Goal: Information Seeking & Learning: Check status

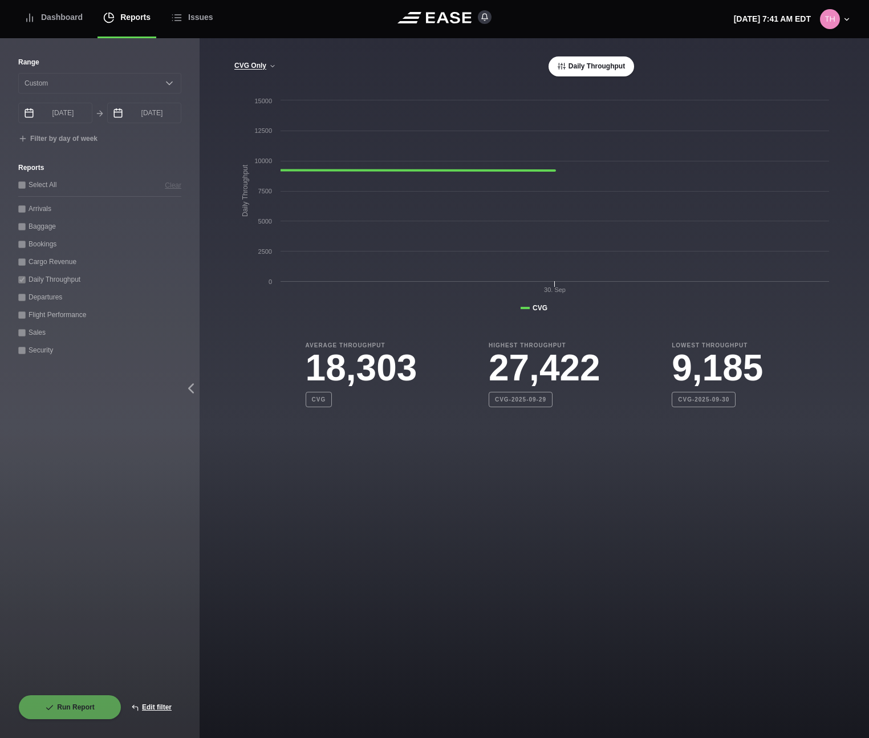
select select "0"
click at [163, 708] on button "Edit filter" at bounding box center [152, 707] width 60 height 25
select select "0"
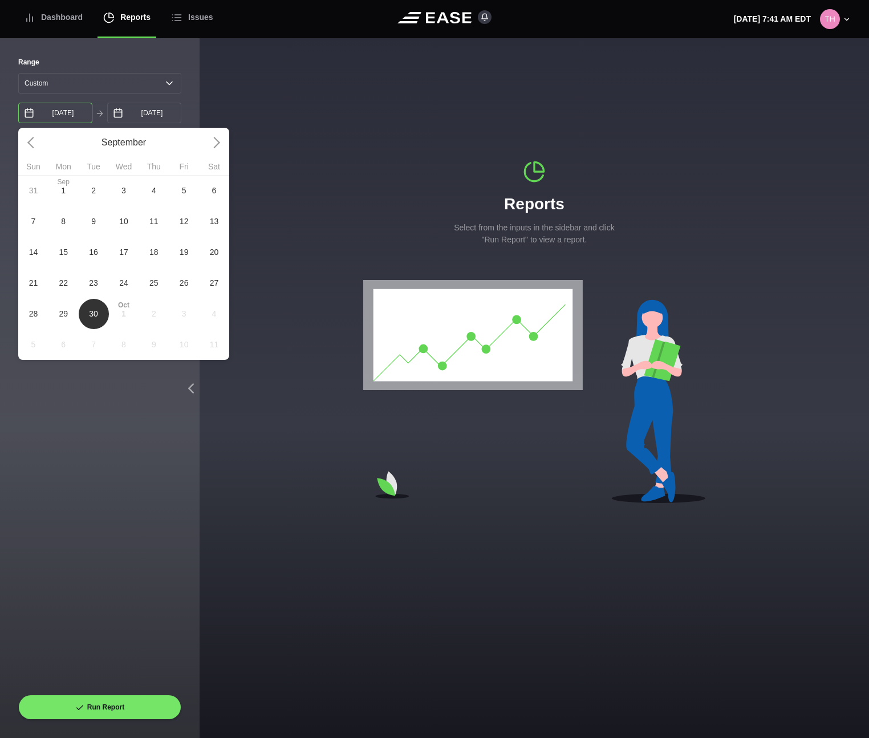
click at [91, 115] on input "[DATE]" at bounding box center [55, 113] width 74 height 21
click at [68, 307] on span "29" at bounding box center [63, 313] width 30 height 31
type input "[DATE]"
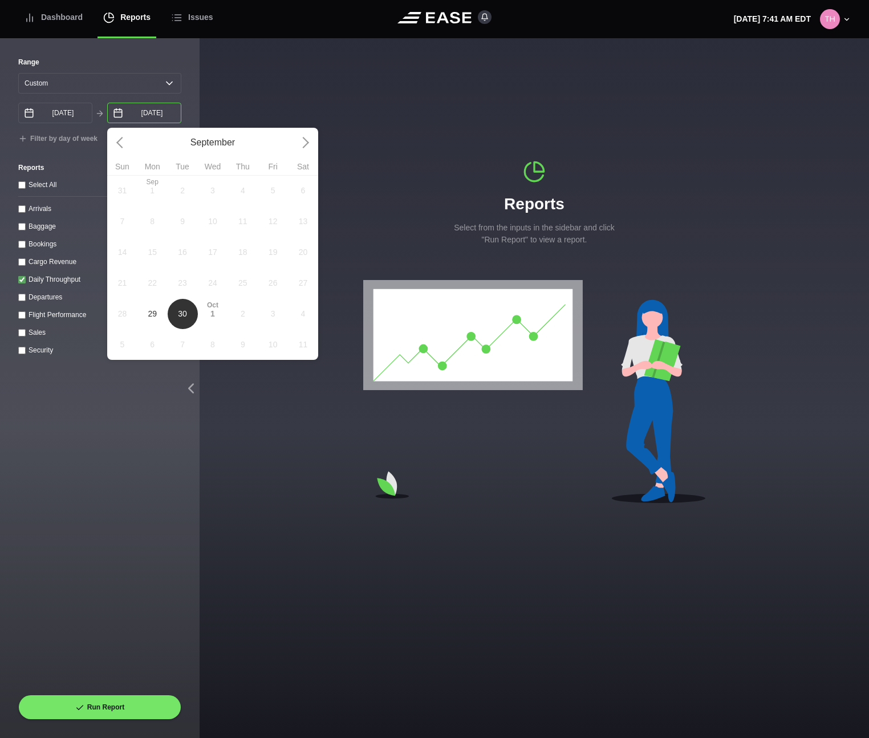
click at [156, 115] on input "[DATE]" at bounding box center [144, 113] width 74 height 21
click at [156, 311] on span "29" at bounding box center [152, 314] width 9 height 12
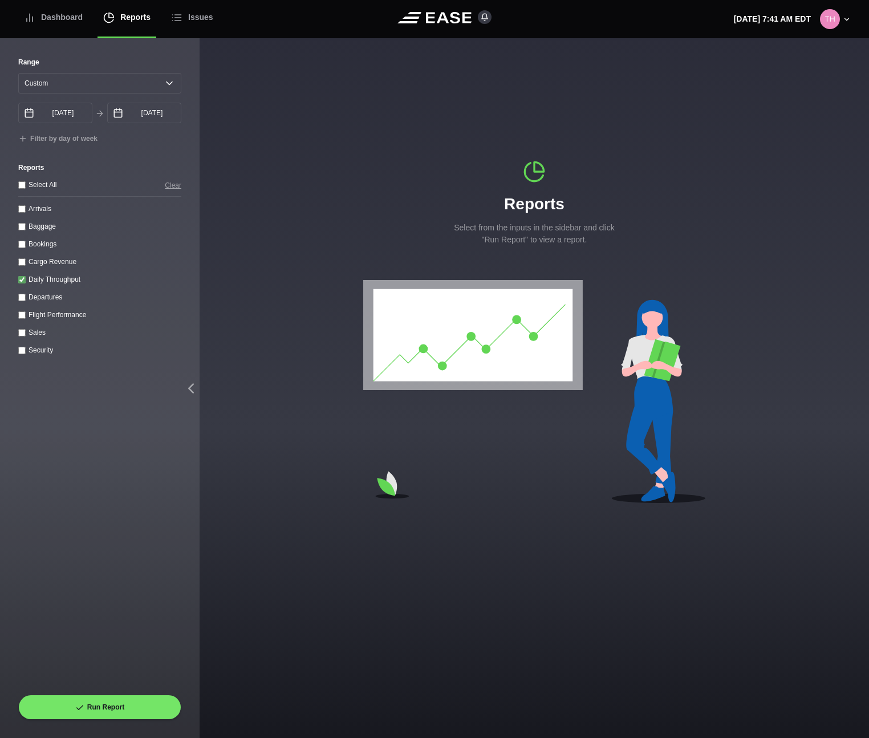
type input "[DATE]"
click at [120, 703] on button "Run Report" at bounding box center [99, 707] width 163 height 25
select select "0"
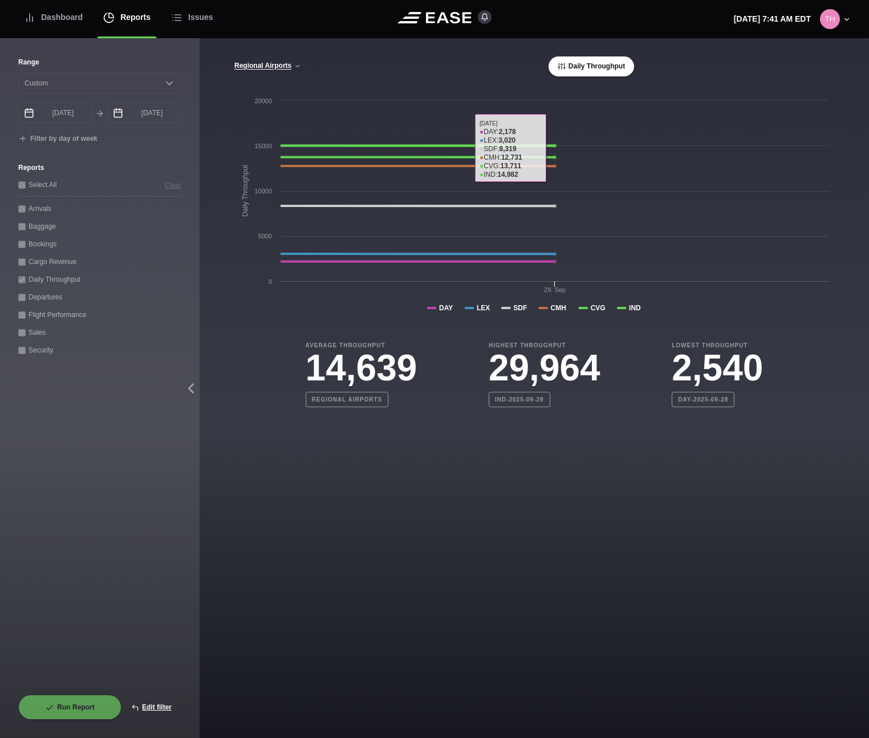
click at [261, 72] on div "[GEOGRAPHIC_DATA] CVG Only All Airports Daily Throughput" at bounding box center [534, 66] width 601 height 20
click at [262, 66] on button "Regional Airports" at bounding box center [268, 66] width 68 height 8
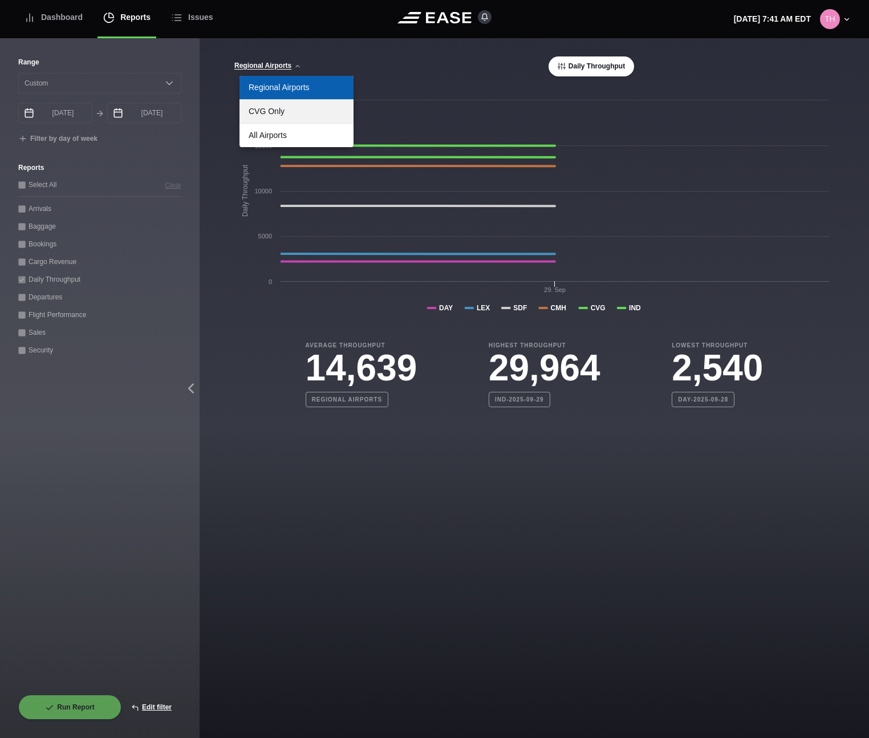
click at [274, 110] on link "CVG Only" at bounding box center [297, 111] width 114 height 23
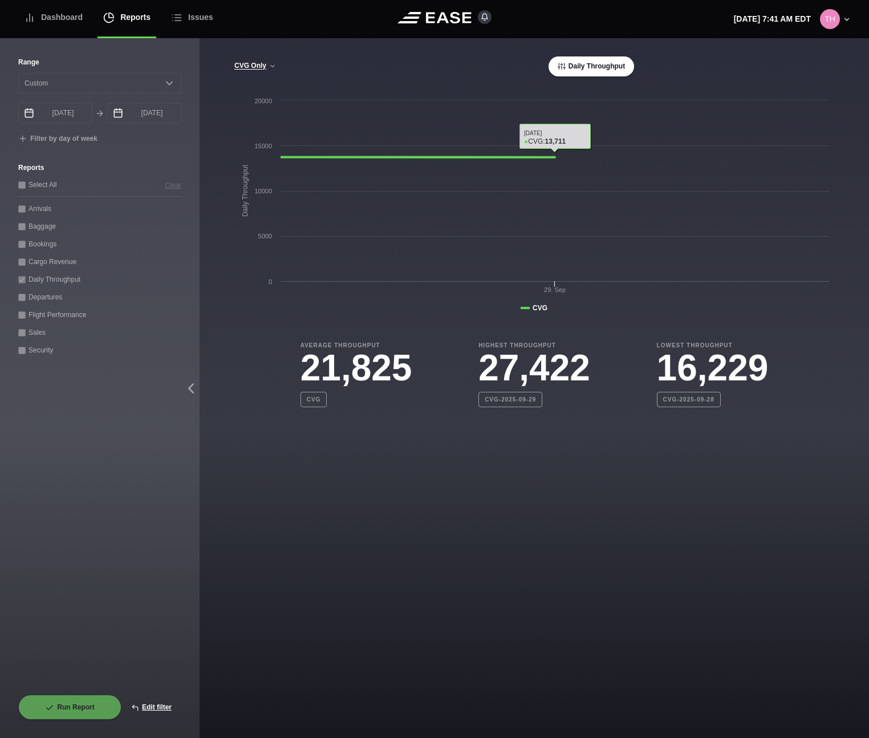
click at [573, 68] on button "Daily Throughput" at bounding box center [592, 66] width 86 height 20
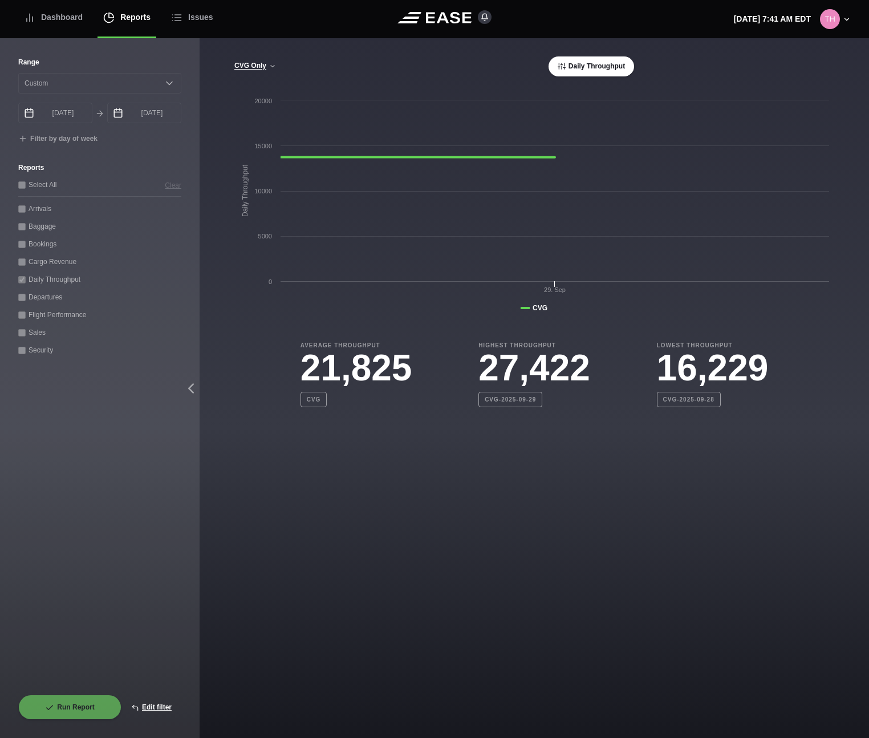
click at [554, 65] on button "Daily Throughput" at bounding box center [592, 66] width 86 height 20
click at [562, 67] on icon at bounding box center [562, 66] width 8 height 8
click at [171, 701] on button "Edit filter" at bounding box center [152, 707] width 60 height 25
select select "0"
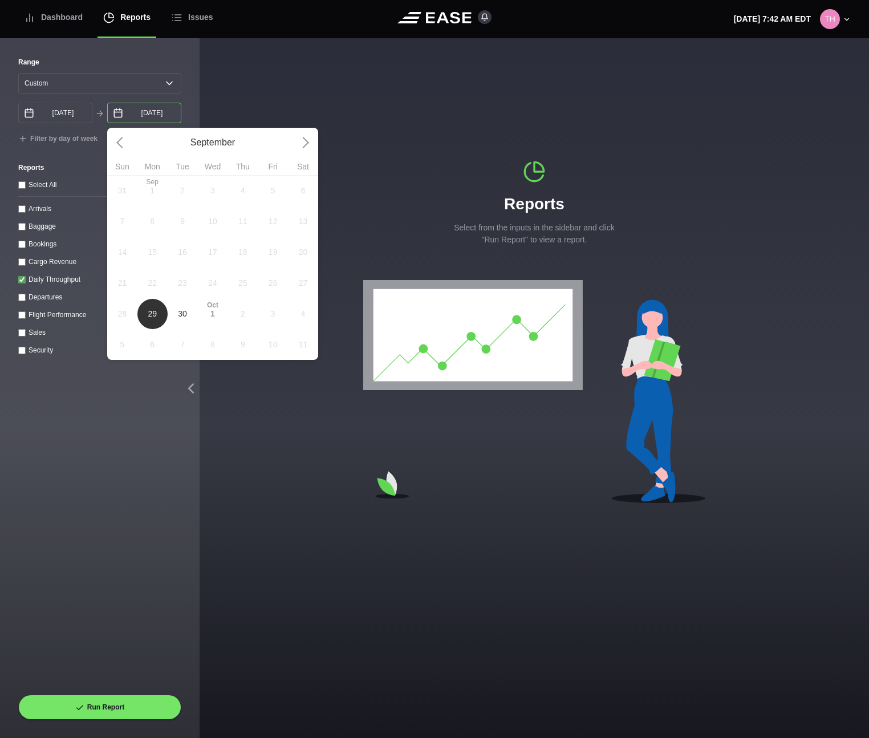
click at [152, 115] on input "[DATE]" at bounding box center [144, 113] width 74 height 21
click at [184, 314] on span "30" at bounding box center [182, 314] width 9 height 12
type input "[DATE]"
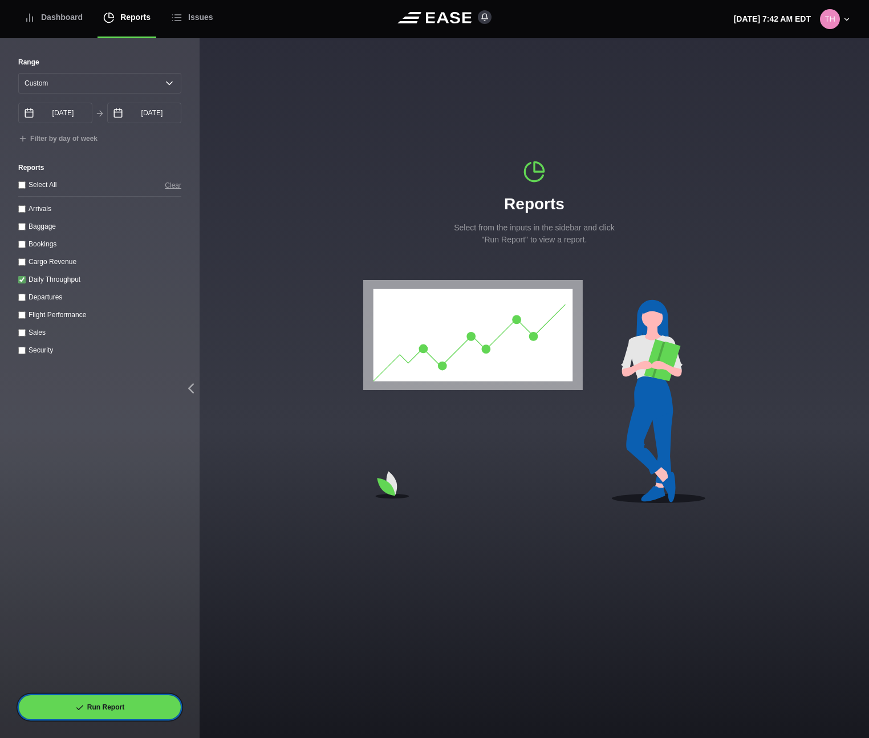
click at [99, 706] on button "Run Report" at bounding box center [99, 707] width 163 height 25
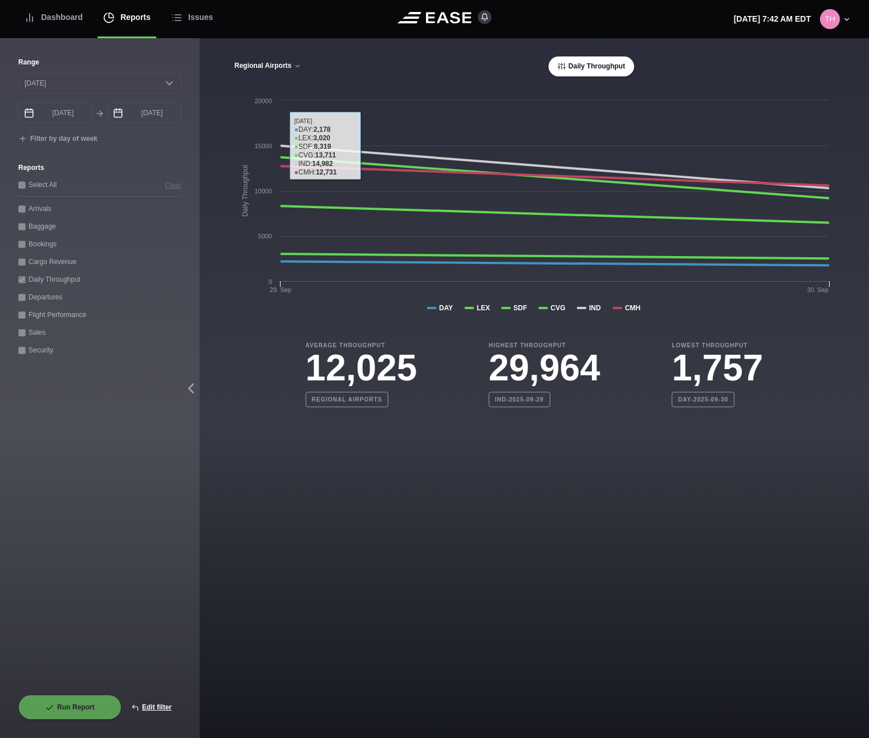
click at [284, 66] on button "Regional Airports" at bounding box center [268, 66] width 68 height 8
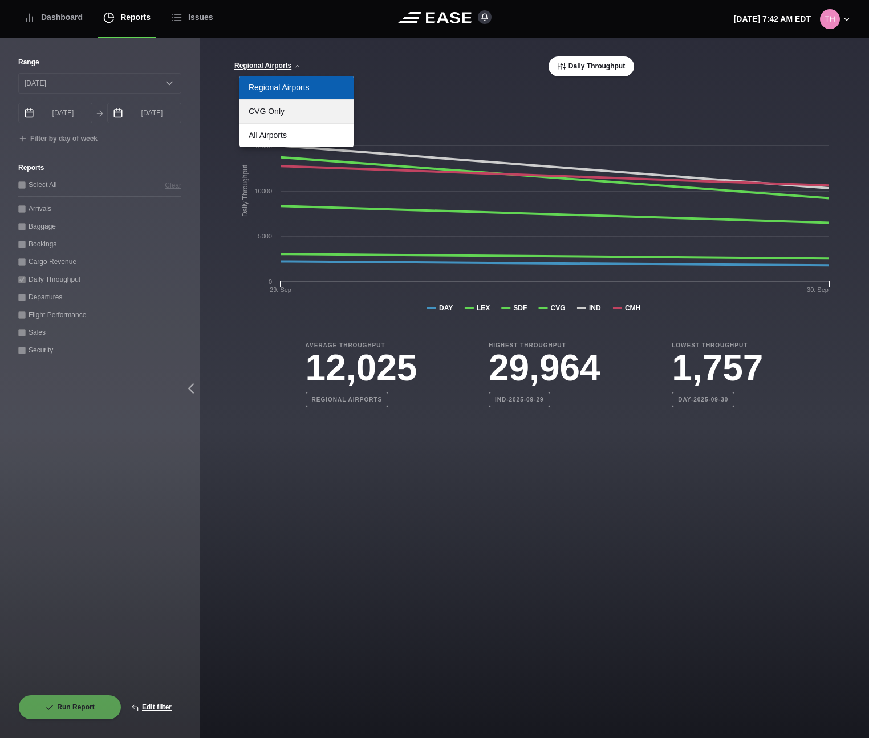
click at [262, 121] on link "CVG Only" at bounding box center [297, 111] width 114 height 23
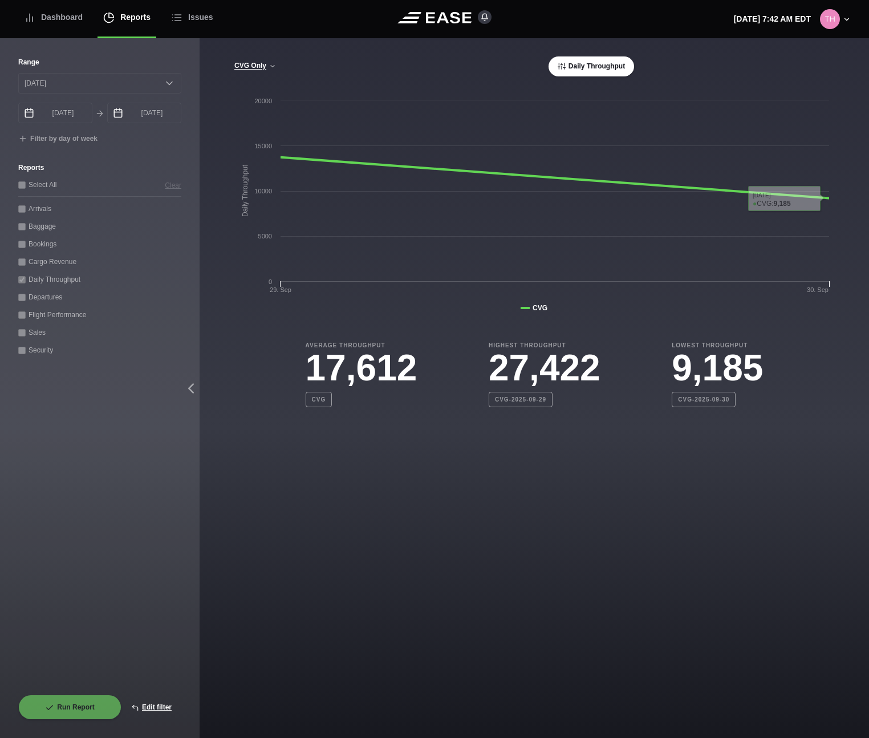
click at [545, 390] on div "Highest Throughput 27,422 CVG-2025-09-29" at bounding box center [545, 374] width 112 height 66
click at [529, 371] on h3 "27,422" at bounding box center [545, 368] width 112 height 37
click at [429, 169] on icon at bounding box center [281, 167] width 1098 height 64
click at [159, 704] on button "Edit filter" at bounding box center [152, 707] width 60 height 25
select select "0"
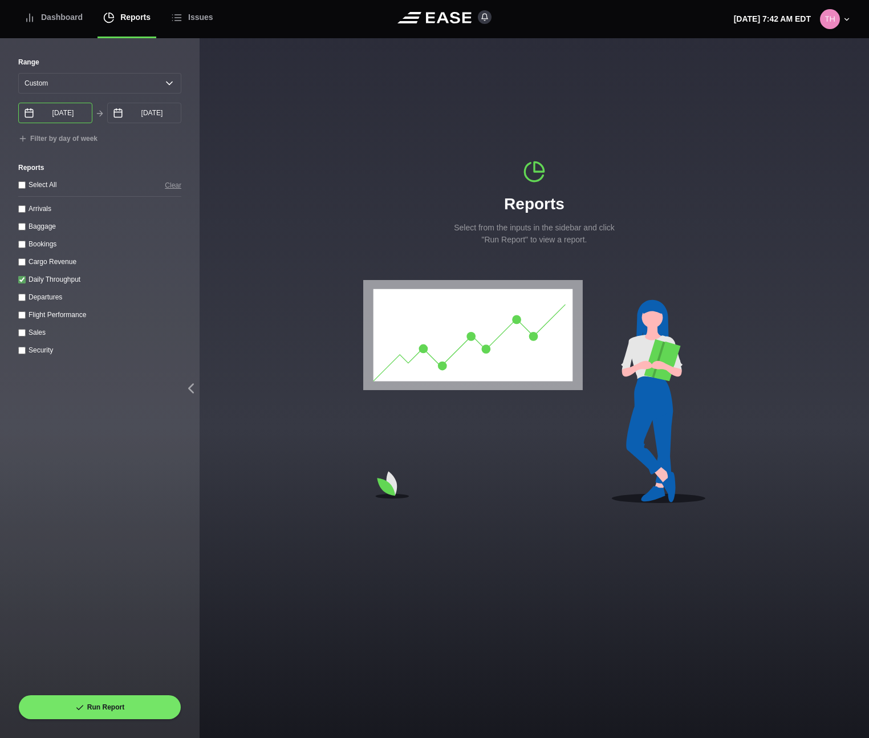
click at [72, 115] on input "[DATE]" at bounding box center [55, 113] width 74 height 21
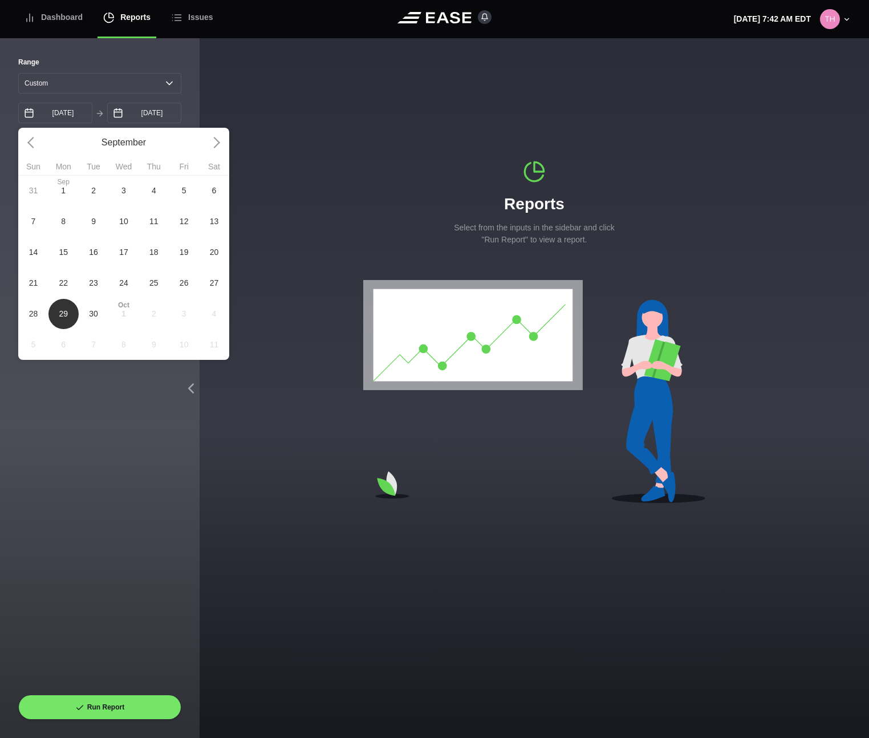
click at [71, 192] on span "[DATE]" at bounding box center [63, 190] width 30 height 31
type input "[DATE]"
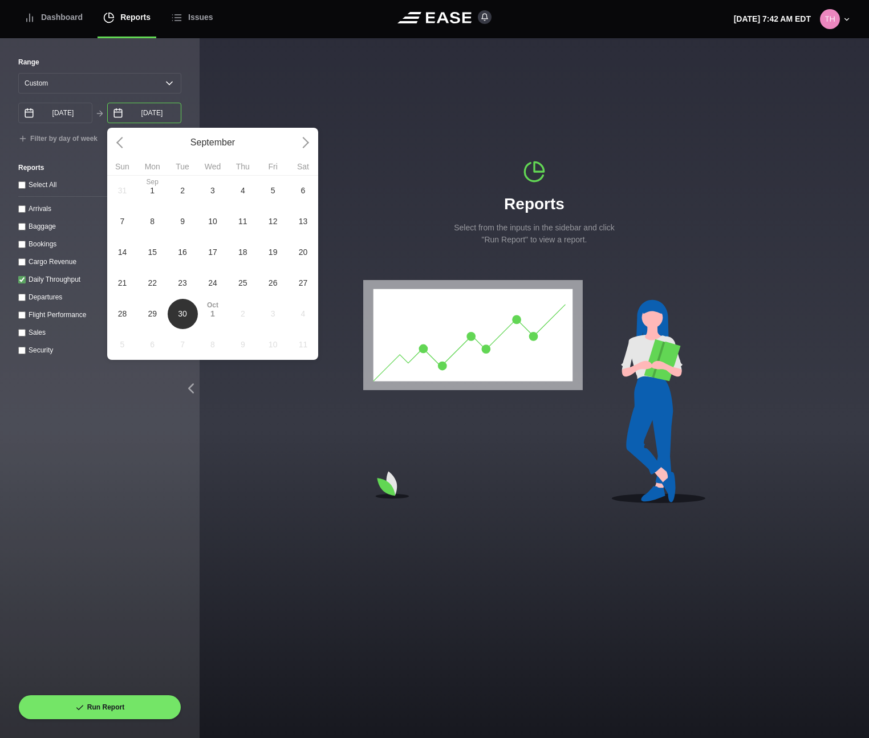
click at [152, 112] on input "[DATE]" at bounding box center [144, 113] width 74 height 21
click at [165, 307] on span "29" at bounding box center [152, 313] width 30 height 31
type input "[DATE]"
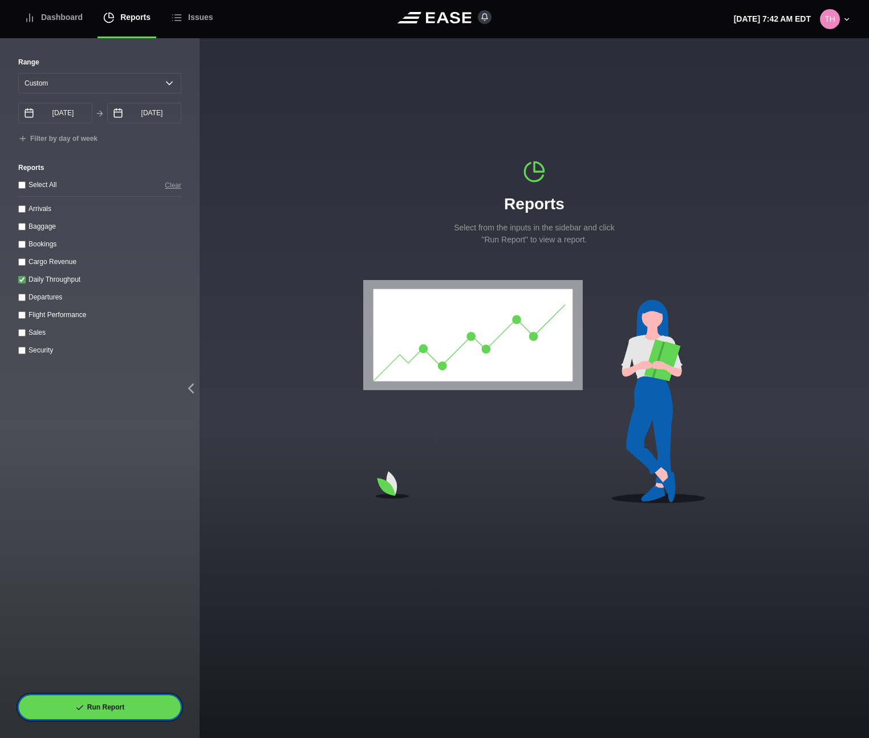
click at [113, 702] on button "Run Report" at bounding box center [99, 707] width 163 height 25
select select "0"
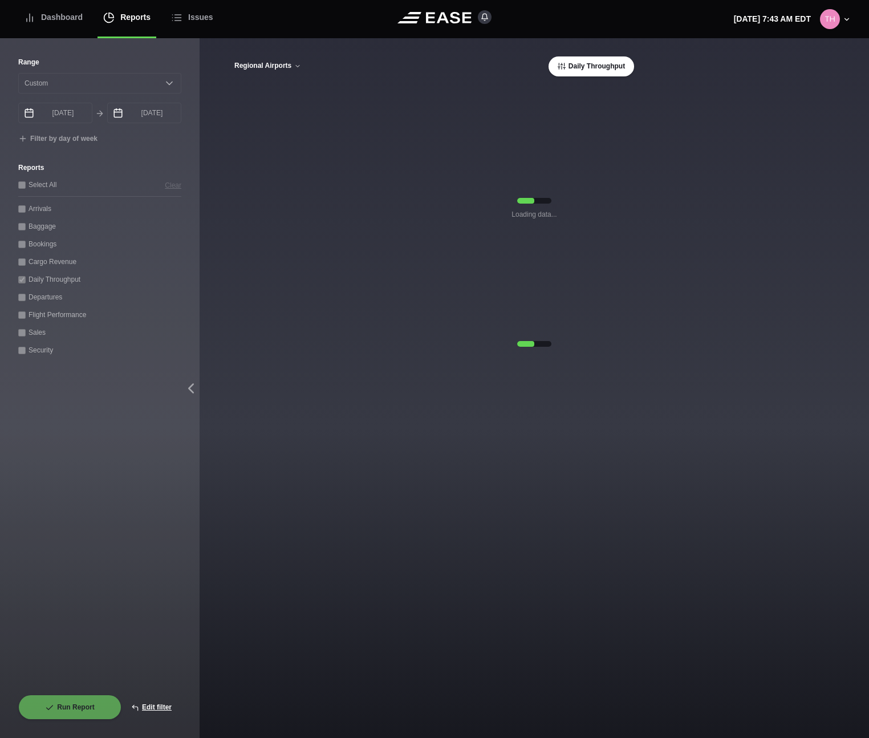
click at [298, 68] on icon at bounding box center [297, 66] width 7 height 7
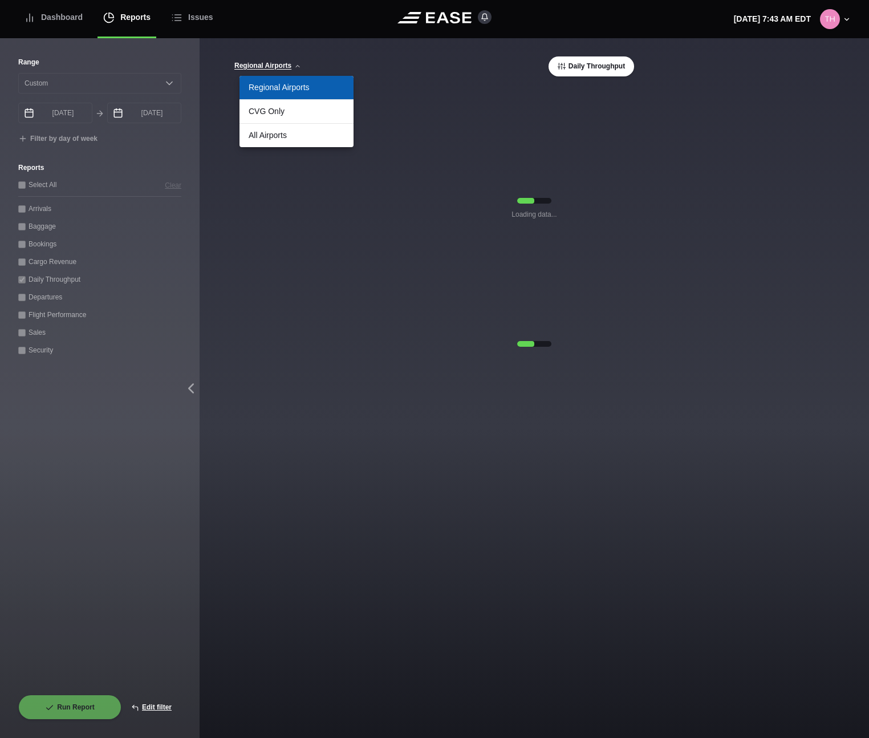
click at [317, 56] on div "[GEOGRAPHIC_DATA] CVG Only All Airports Daily Throughput" at bounding box center [534, 66] width 601 height 20
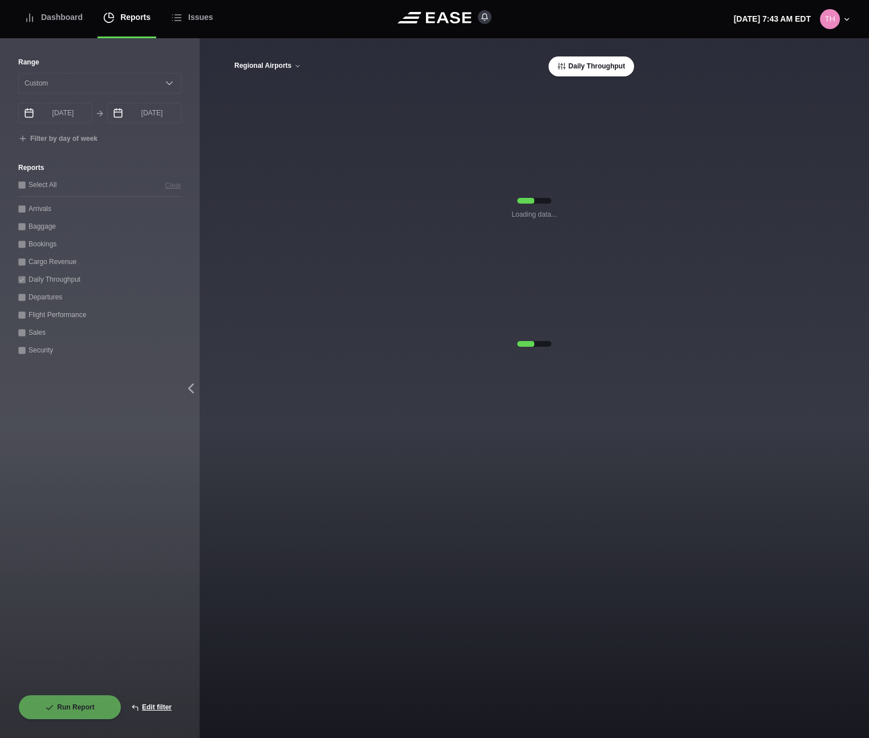
click at [286, 66] on button "Regional Airports" at bounding box center [268, 66] width 68 height 8
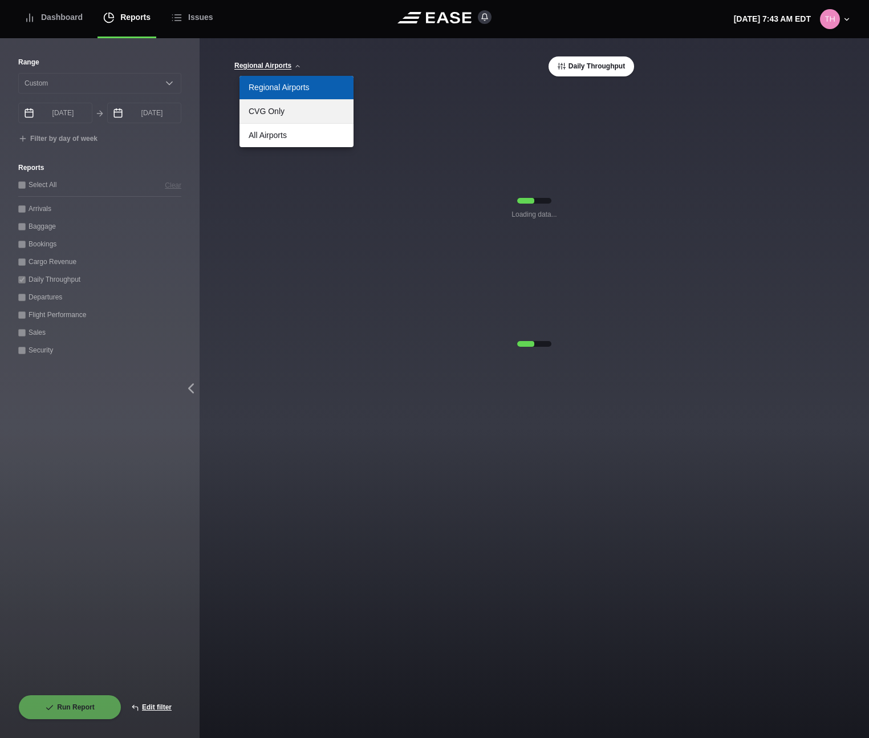
click at [265, 110] on link "CVG Only" at bounding box center [297, 111] width 114 height 23
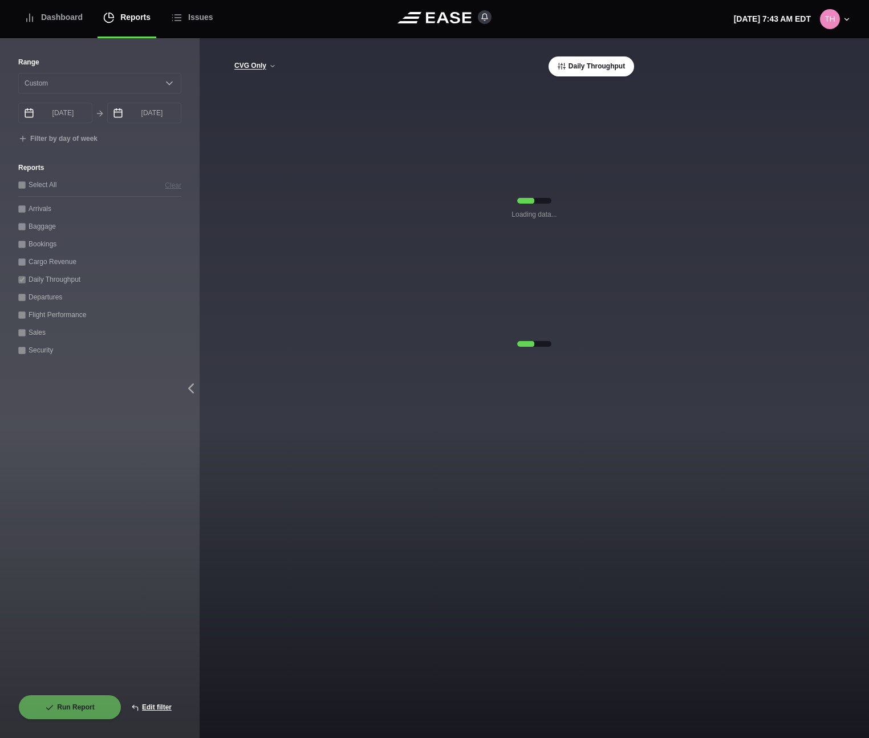
click at [589, 71] on button "Daily Throughput" at bounding box center [592, 66] width 86 height 20
click at [160, 699] on button "Edit filter" at bounding box center [152, 707] width 60 height 25
select select "0"
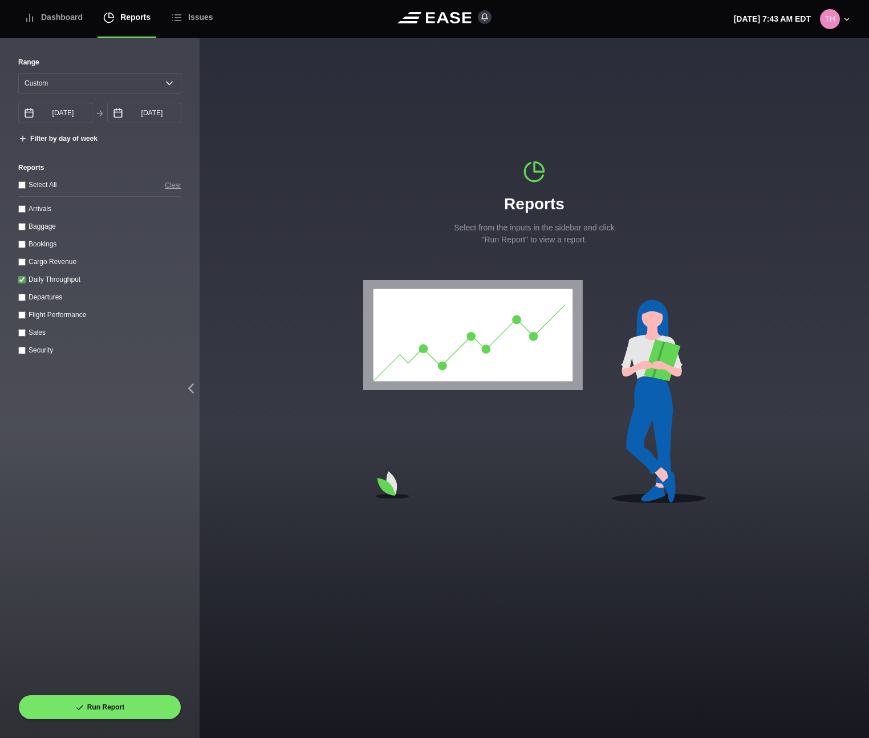
click at [60, 135] on button "Filter by day of week" at bounding box center [57, 139] width 79 height 9
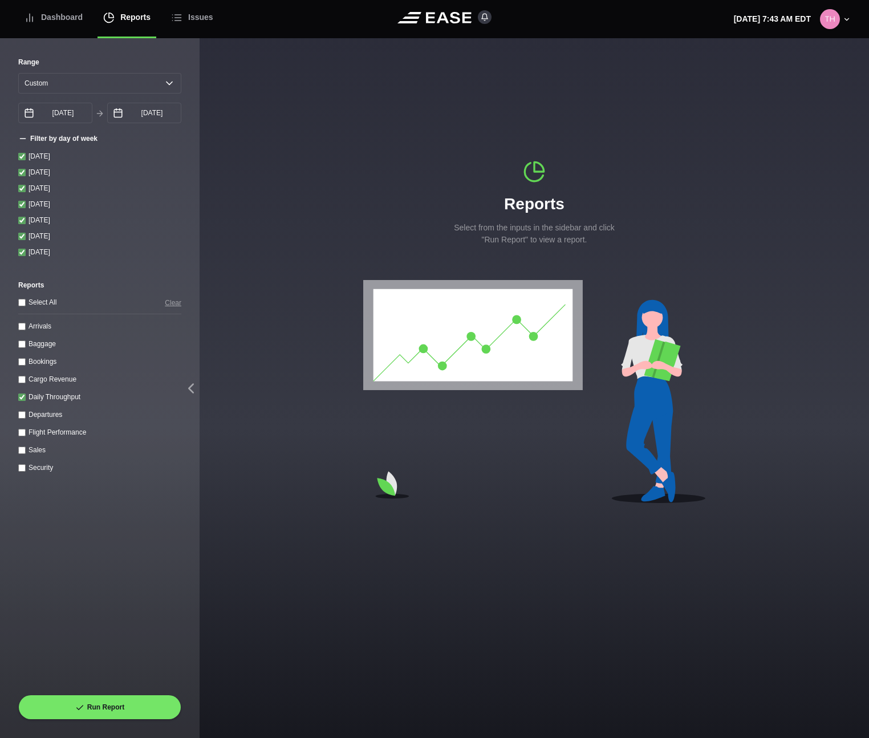
click at [60, 135] on button "Filter by day of week" at bounding box center [57, 139] width 79 height 9
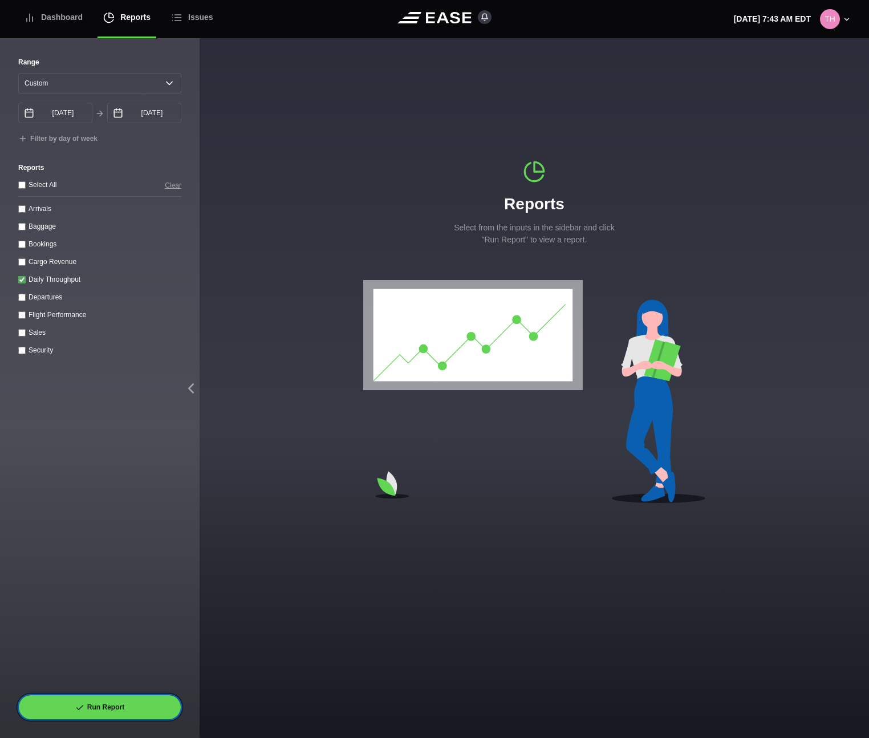
click at [129, 707] on button "Run Report" at bounding box center [99, 707] width 163 height 25
select select "0"
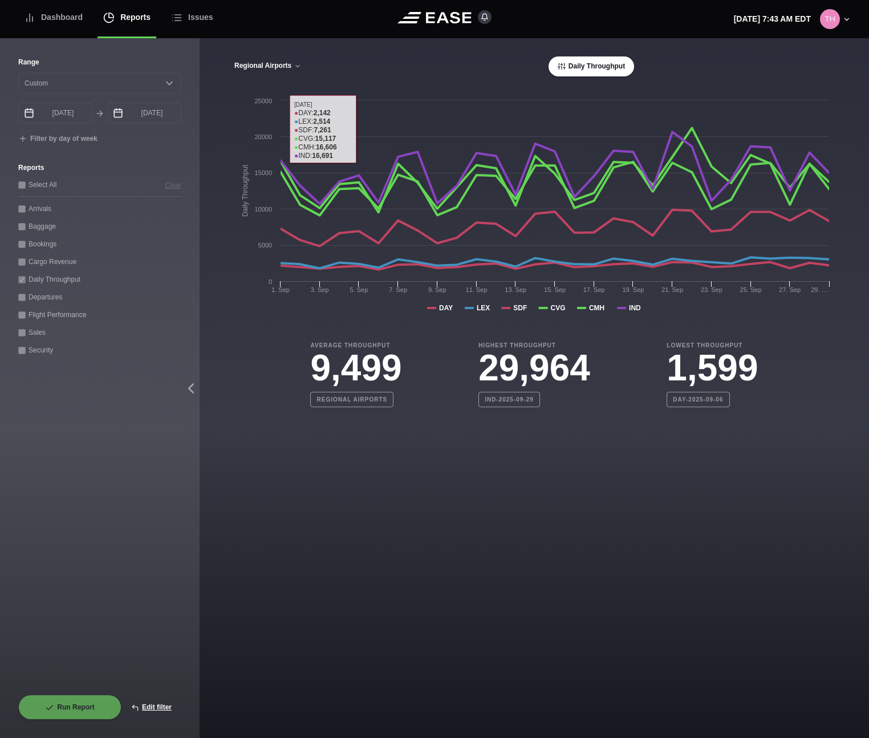
click at [280, 67] on button "Regional Airports" at bounding box center [268, 66] width 68 height 8
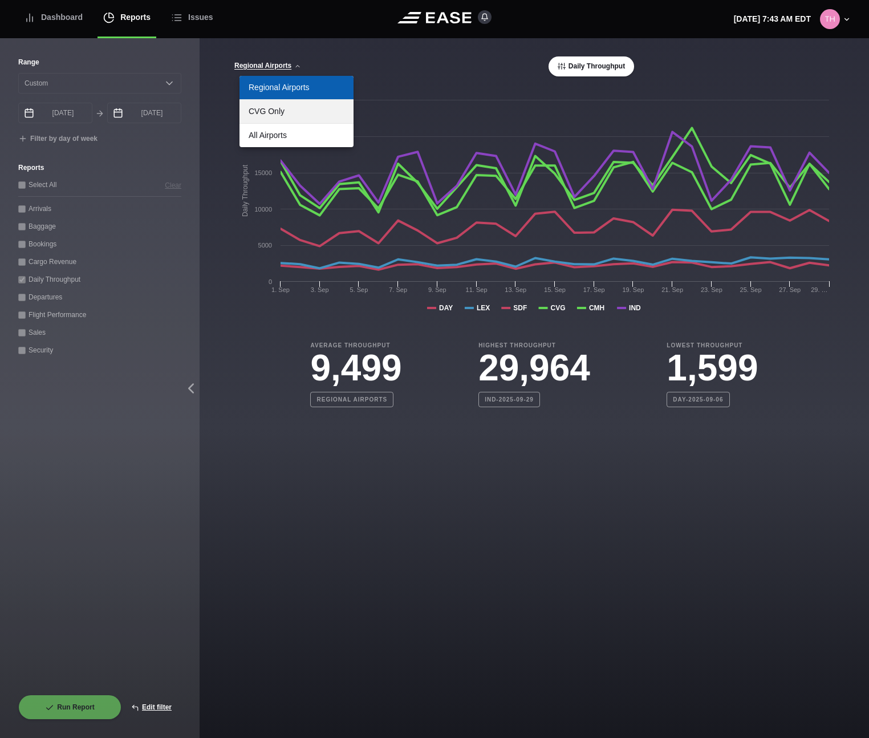
click at [272, 106] on link "CVG Only" at bounding box center [297, 111] width 114 height 23
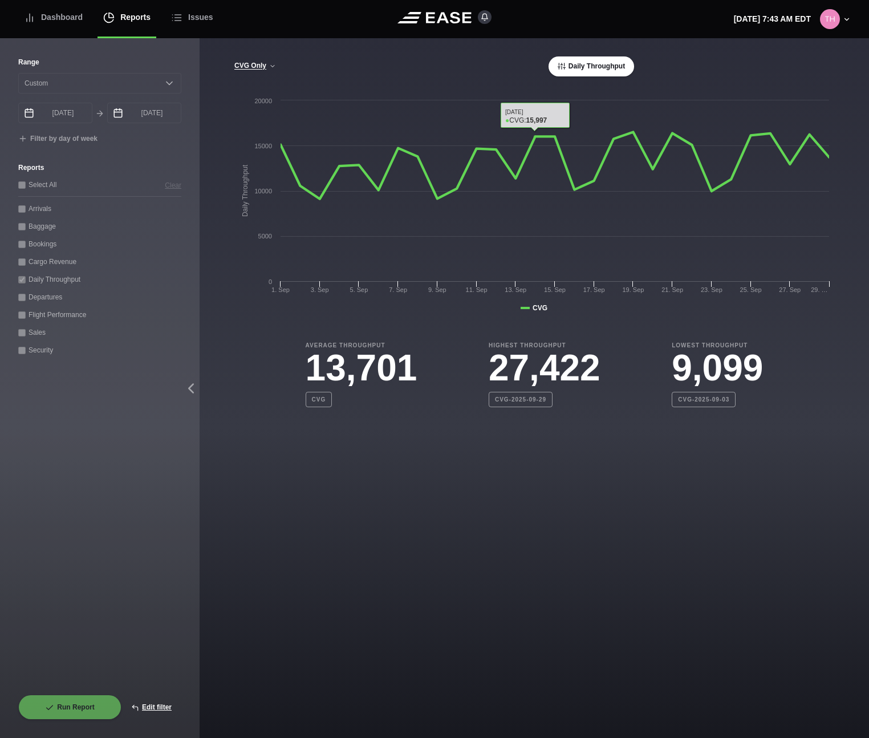
click at [587, 70] on button "Daily Throughput" at bounding box center [592, 66] width 86 height 20
click at [829, 156] on icon at bounding box center [829, 157] width 7 height 7
click at [809, 133] on icon at bounding box center [809, 134] width 7 height 7
drag, startPoint x: 573, startPoint y: 366, endPoint x: 482, endPoint y: 365, distance: 91.3
click at [482, 365] on div "Average Throughput 13,701 CVG Highest Throughput 27,422 CVG-2025-09-29 Lowest T…" at bounding box center [534, 374] width 601 height 66
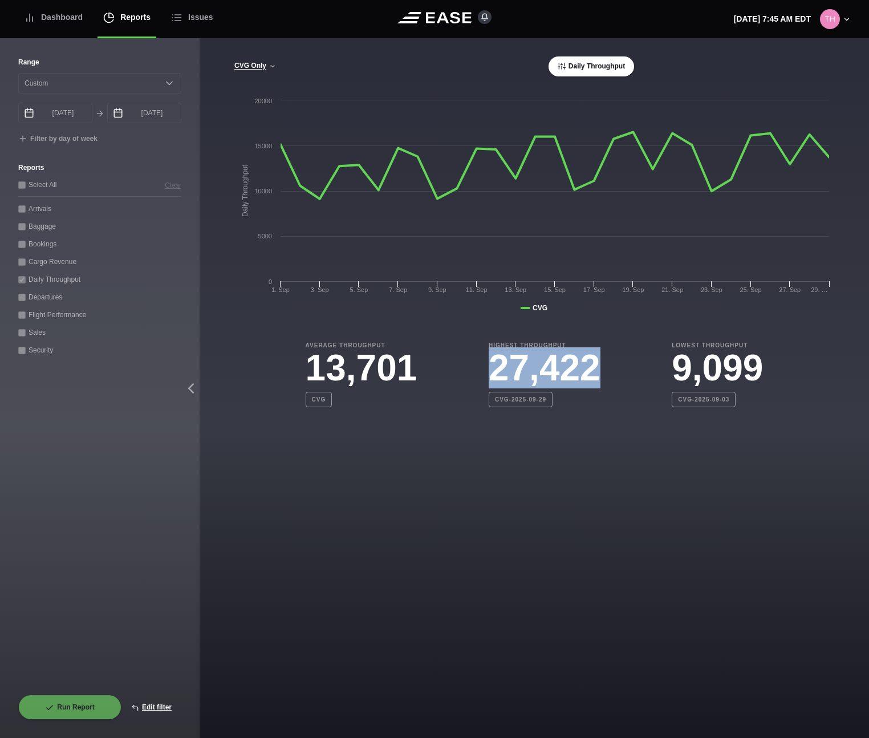
copy h3 "27,422"
drag, startPoint x: 520, startPoint y: 401, endPoint x: 486, endPoint y: 402, distance: 34.2
click at [489, 402] on b "CVG-2025-09-29" at bounding box center [521, 399] width 64 height 15
copy b "CVG-2025-09-29"
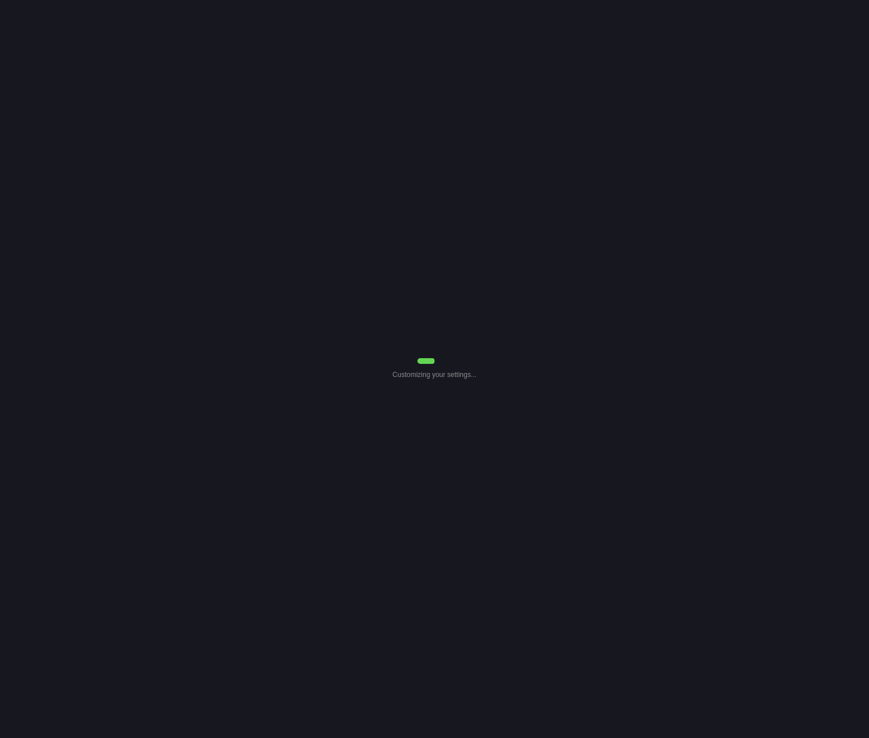
select select "0"
